Goal: Task Accomplishment & Management: Manage account settings

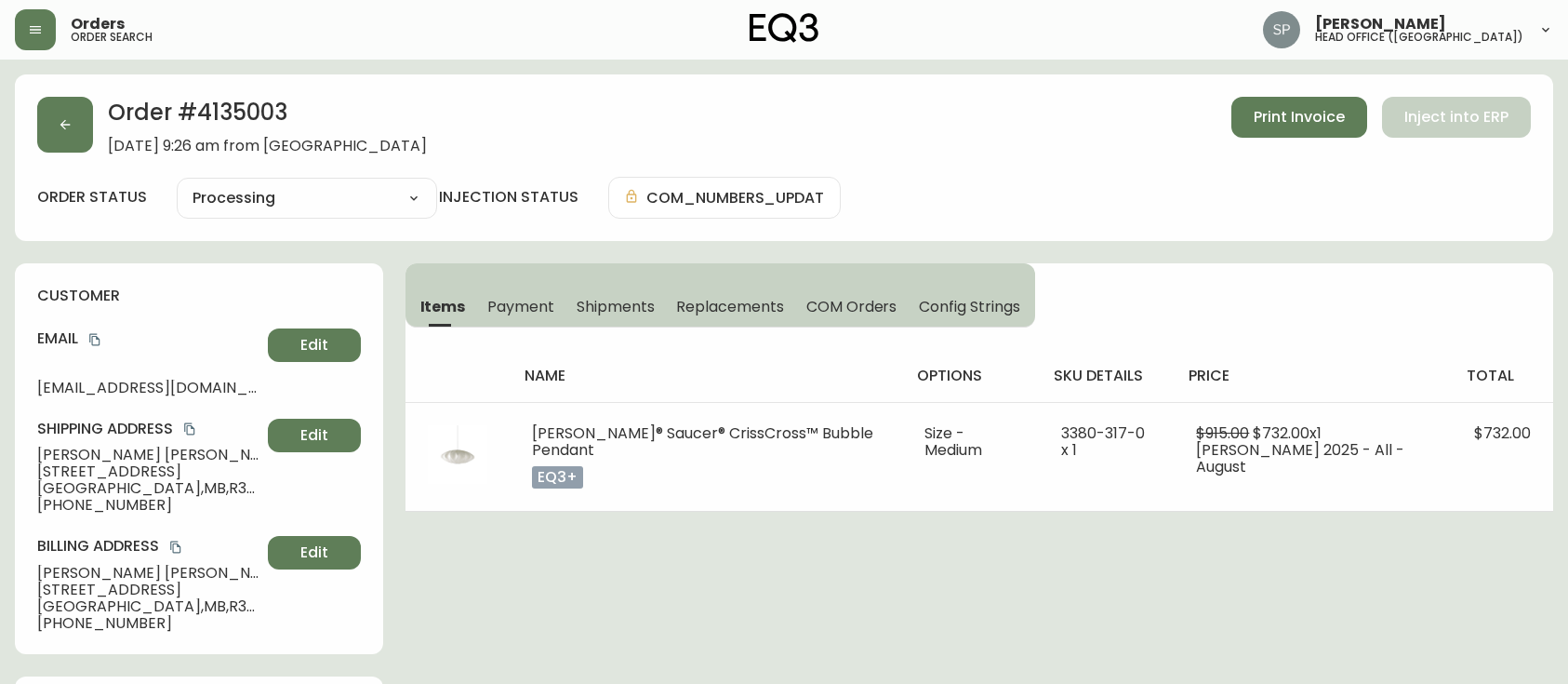
select select "PROCESSING"
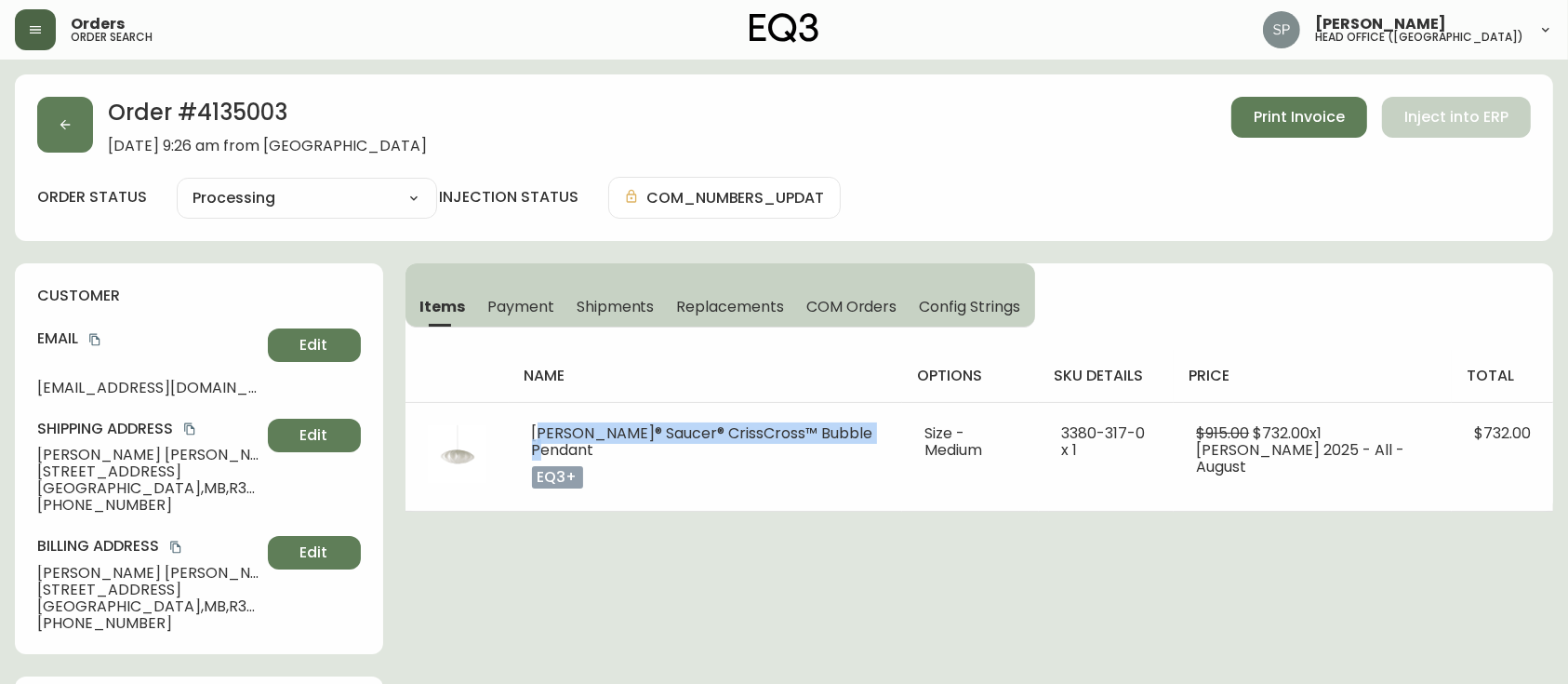
click at [37, 33] on icon "button" at bounding box center [35, 30] width 11 height 8
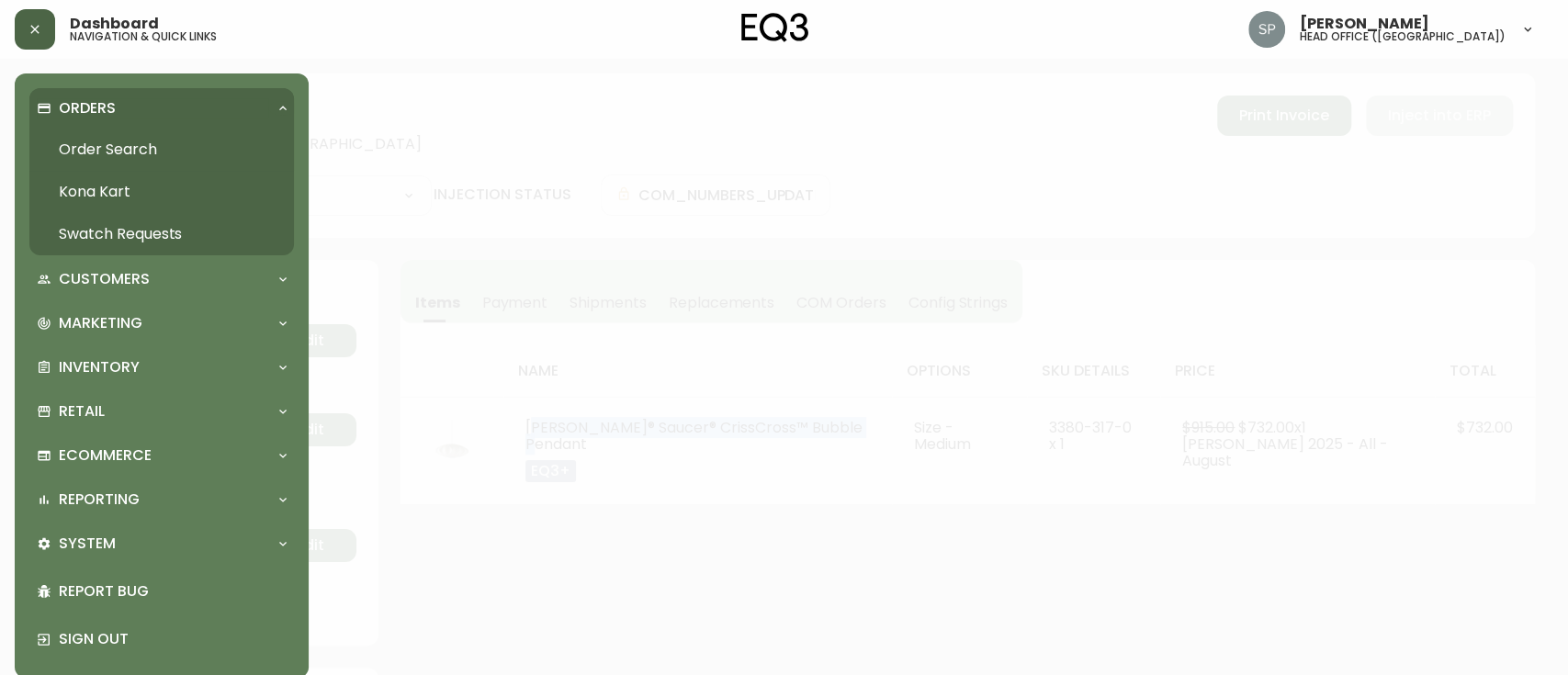
drag, startPoint x: 95, startPoint y: 145, endPoint x: 100, endPoint y: 155, distance: 11.2
click at [96, 146] on link "Order Search" at bounding box center [161, 149] width 264 height 42
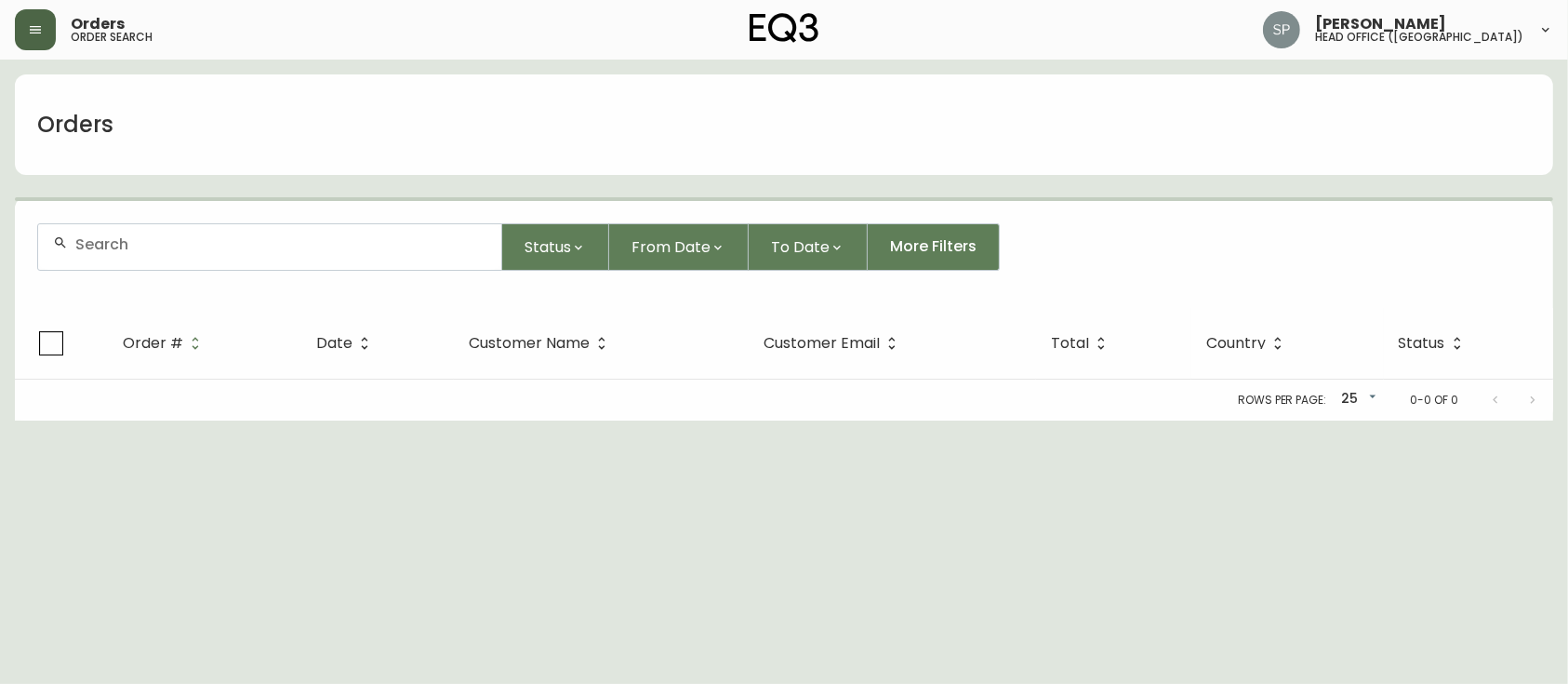
click at [128, 243] on input "text" at bounding box center [281, 244] width 411 height 18
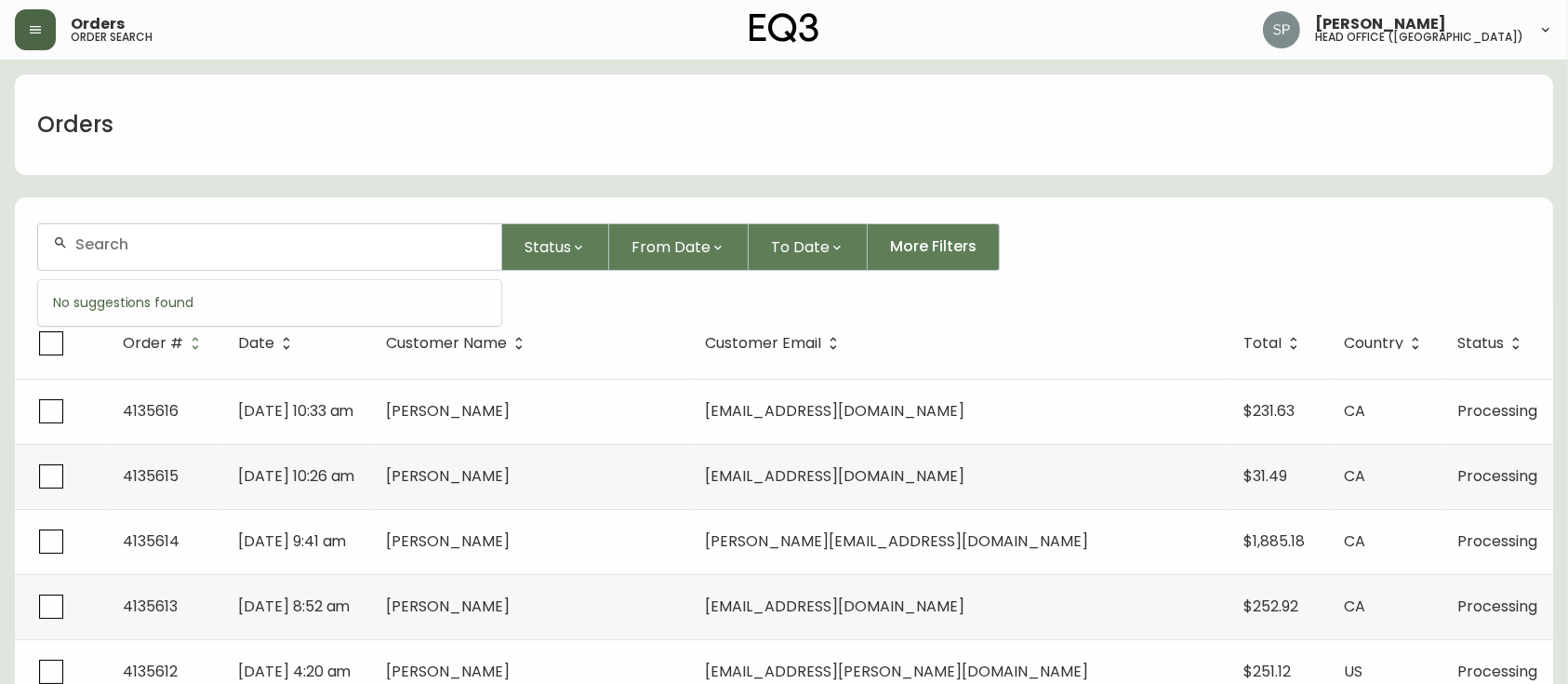
paste input "4135546"
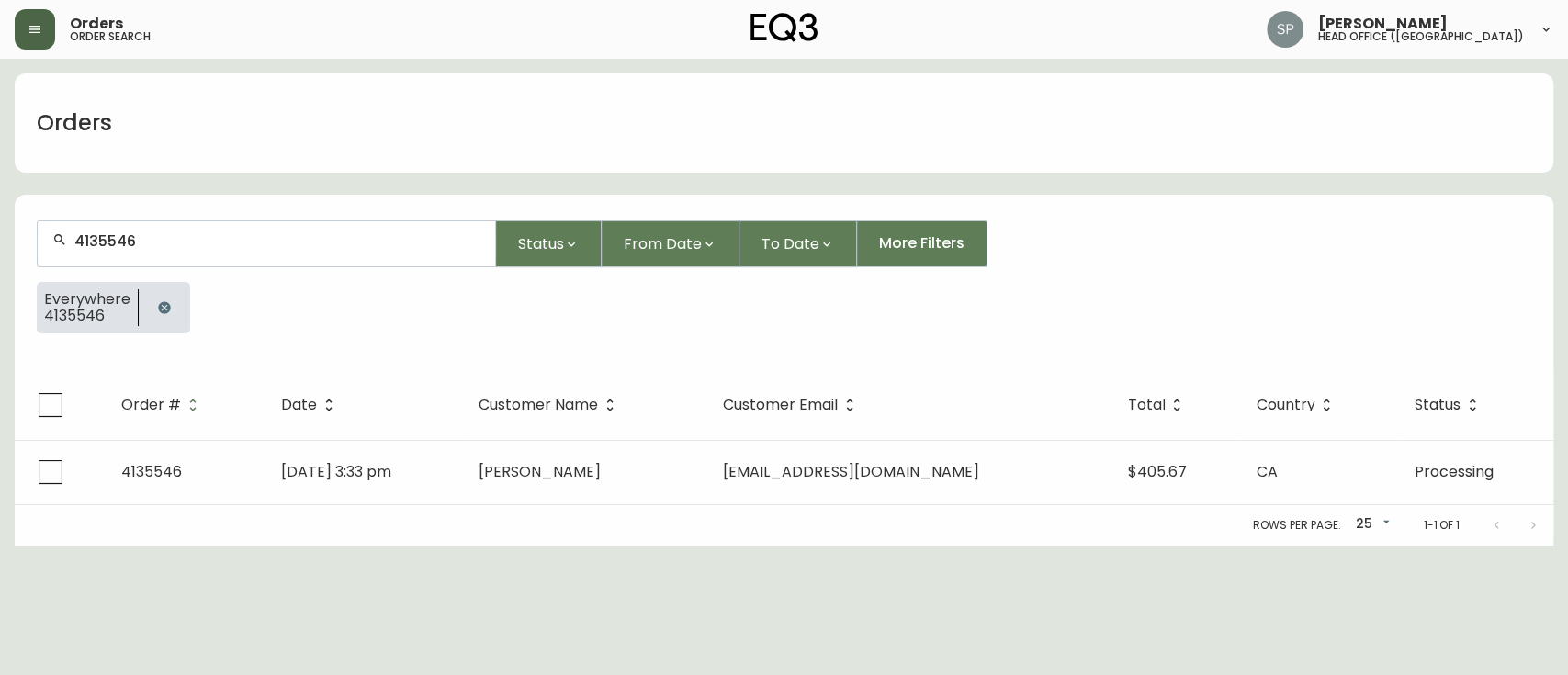
type input "4135546"
click at [576, 434] on th "Customer Name" at bounding box center [586, 405] width 244 height 70
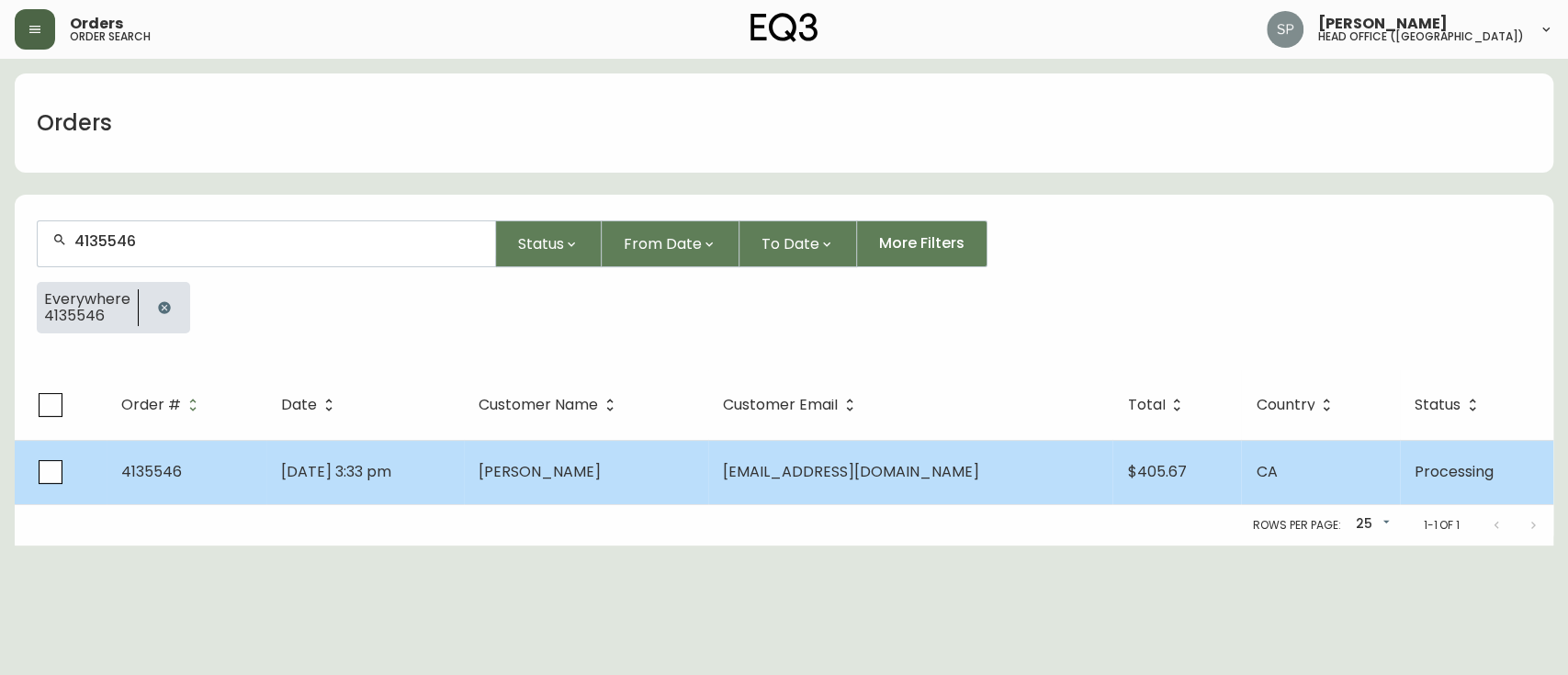
click at [571, 466] on span "[PERSON_NAME]" at bounding box center [540, 472] width 122 height 21
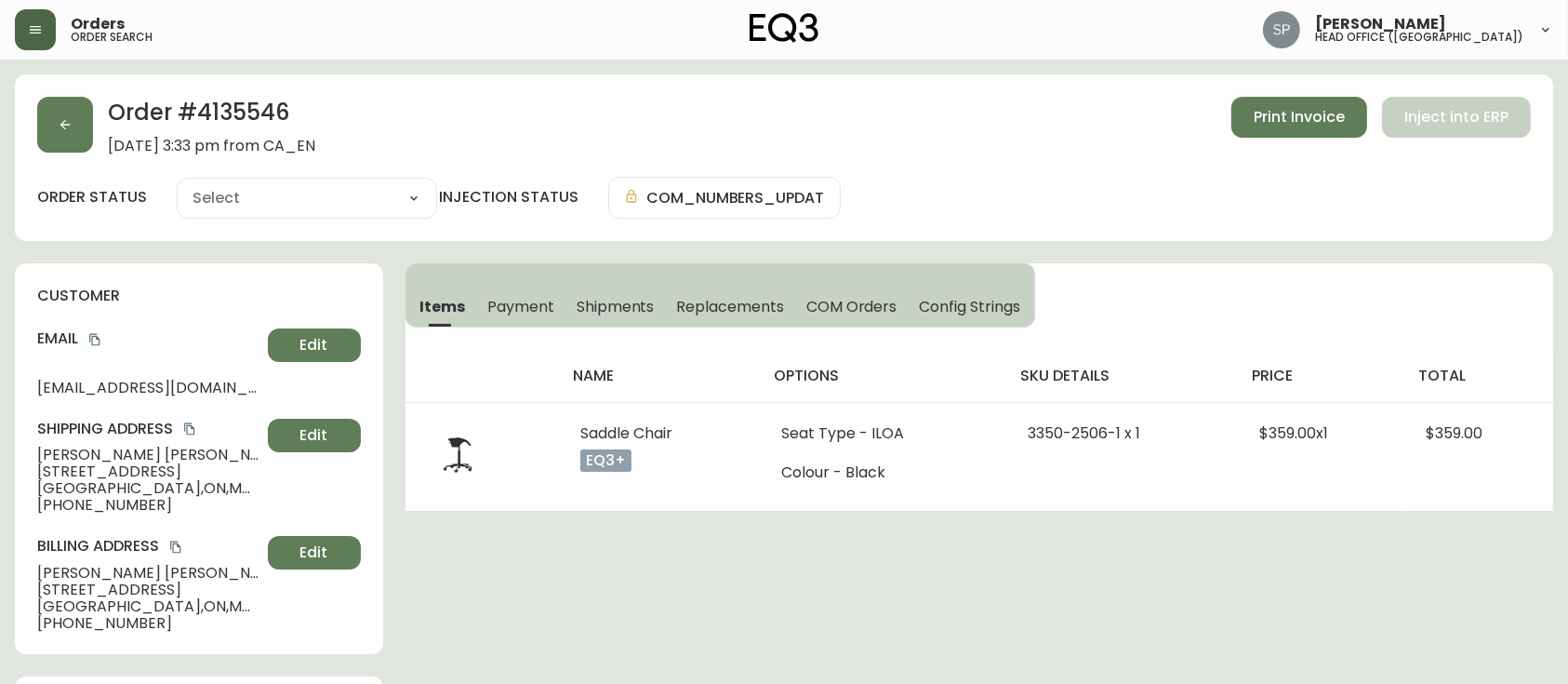
type input "Processing"
select select "PROCESSING"
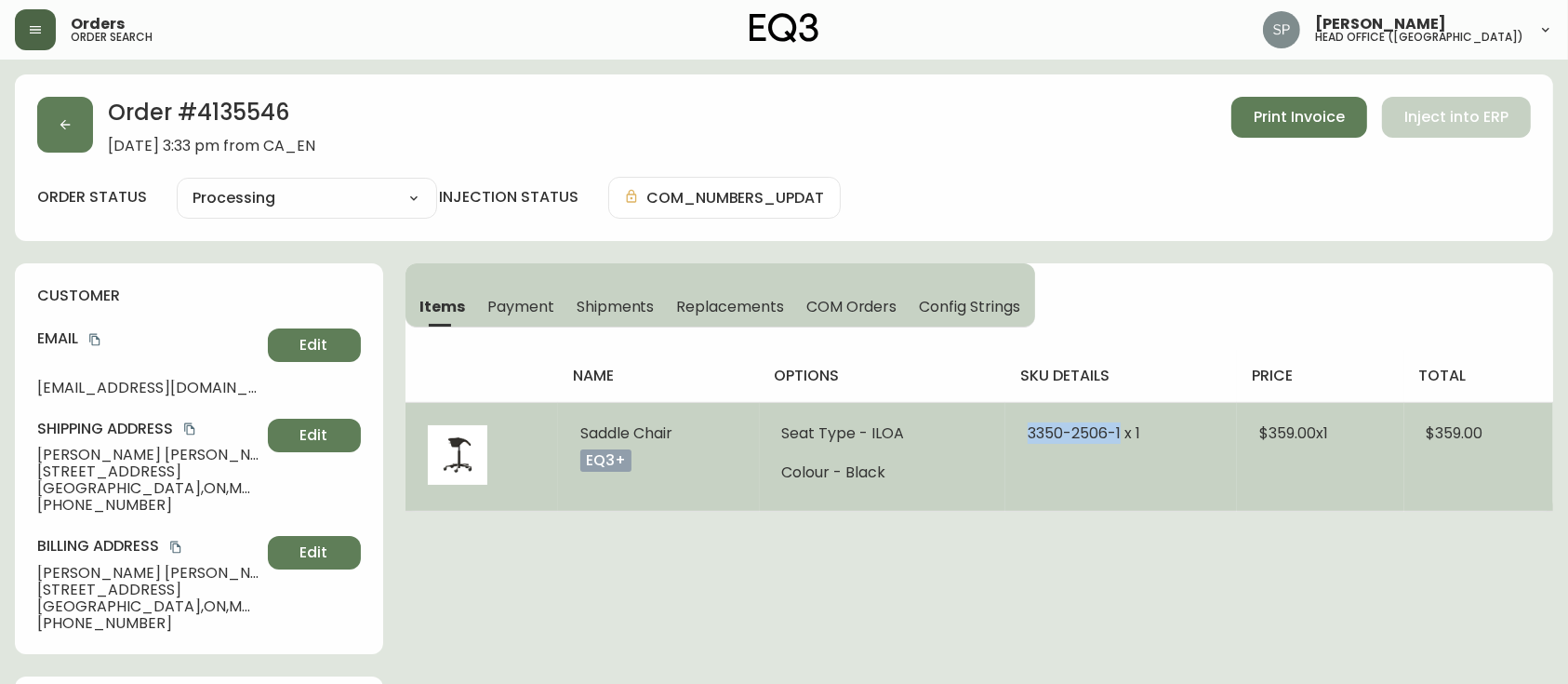
drag, startPoint x: 1020, startPoint y: 437, endPoint x: 1118, endPoint y: 443, distance: 98.2
click at [1118, 443] on td "3350-2506-1 x 1" at bounding box center [1121, 456] width 231 height 109
copy span "[PHONE_NUMBER]"
